Goal: Task Accomplishment & Management: Manage account settings

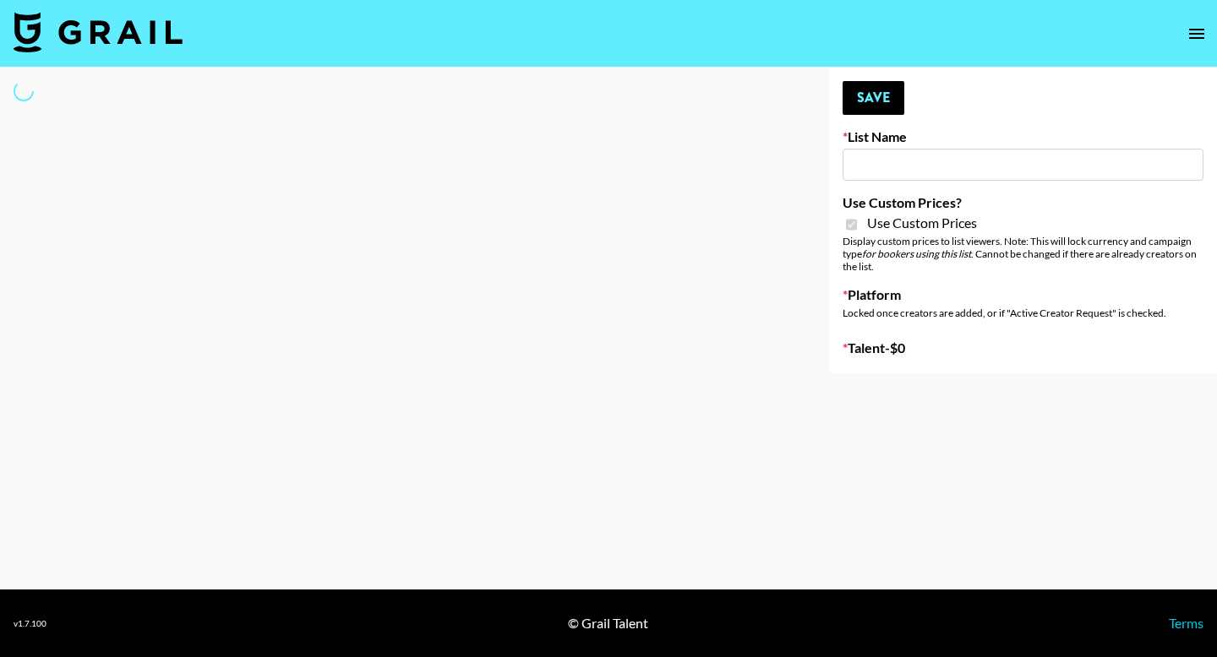
type input "Miniso Sep"
checkbox input "true"
select select "Brand"
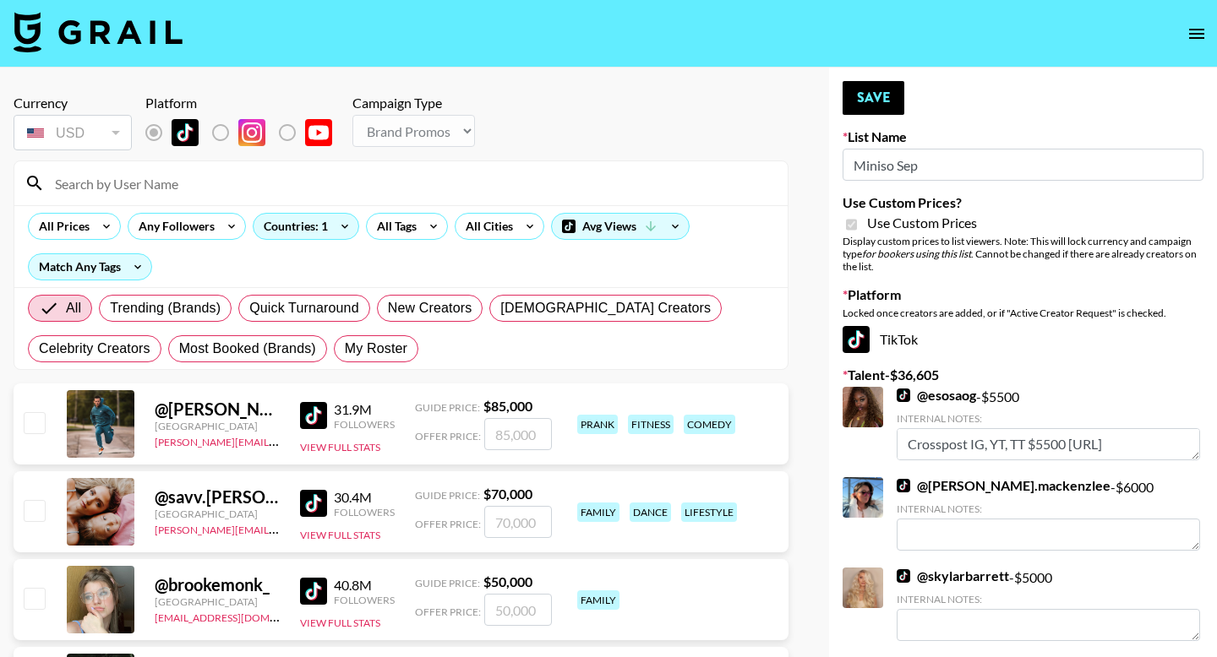
click at [396, 167] on div at bounding box center [400, 183] width 773 height 44
click at [397, 177] on input at bounding box center [411, 183] width 733 height 27
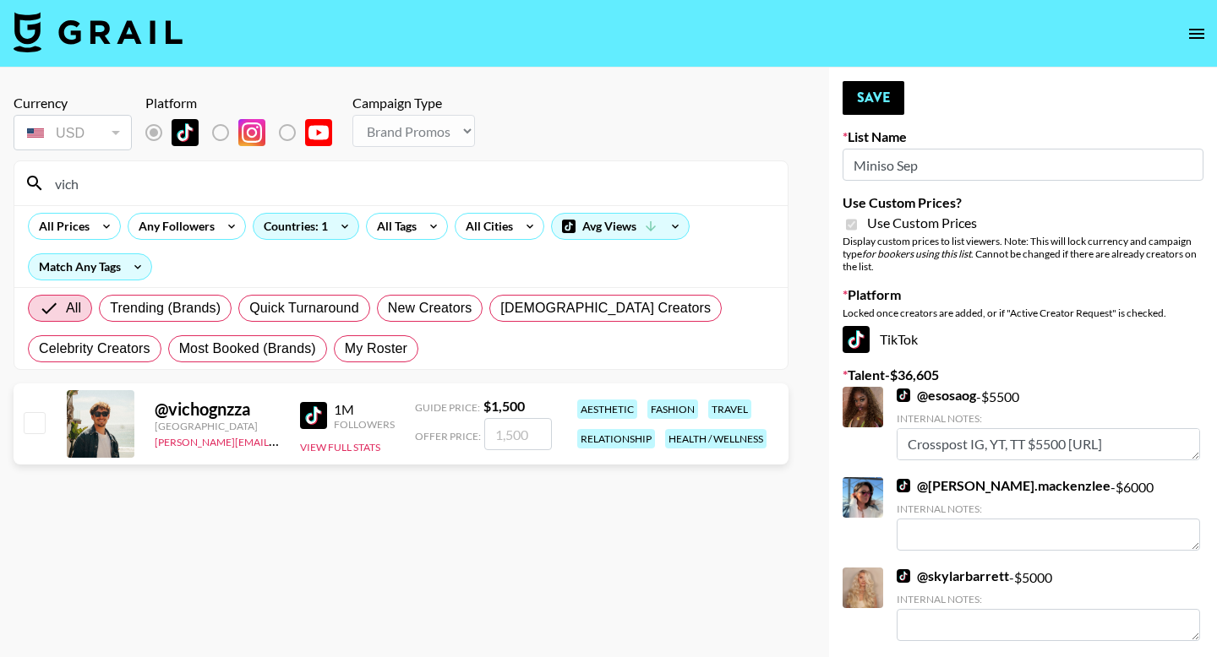
type input "vich"
click at [524, 439] on input "number" at bounding box center [518, 434] width 68 height 32
type input "2"
checkbox input "true"
type input "2500"
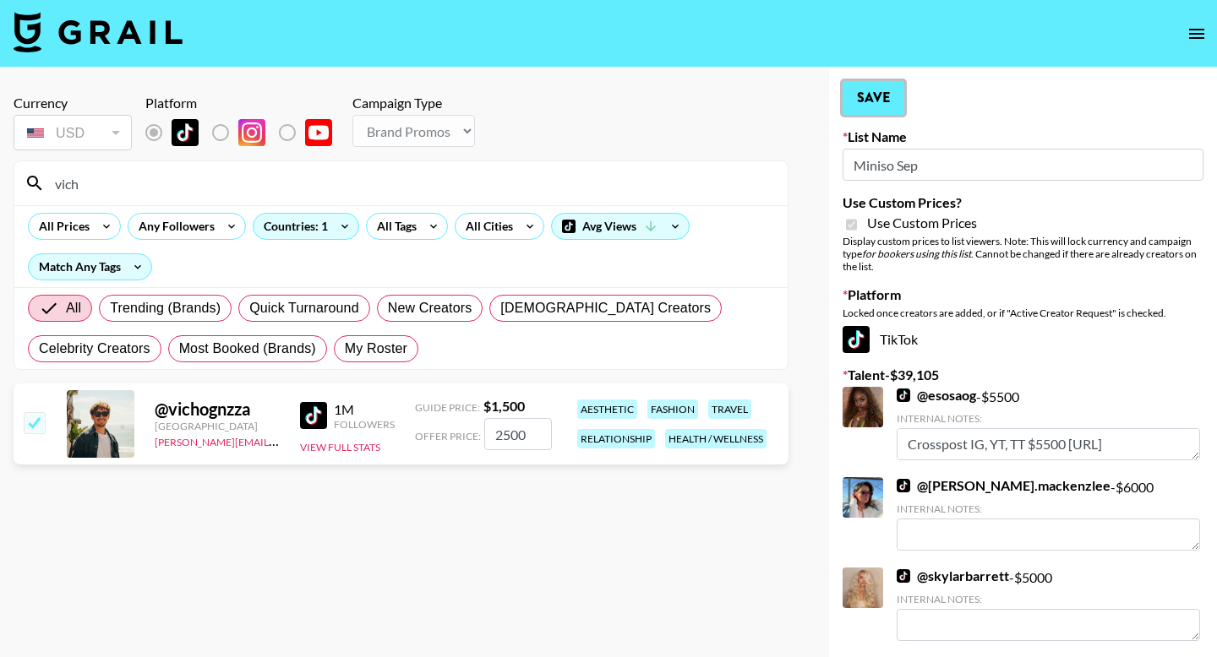
click at [870, 106] on button "Save" at bounding box center [873, 98] width 62 height 34
